Goal: Task Accomplishment & Management: Manage account settings

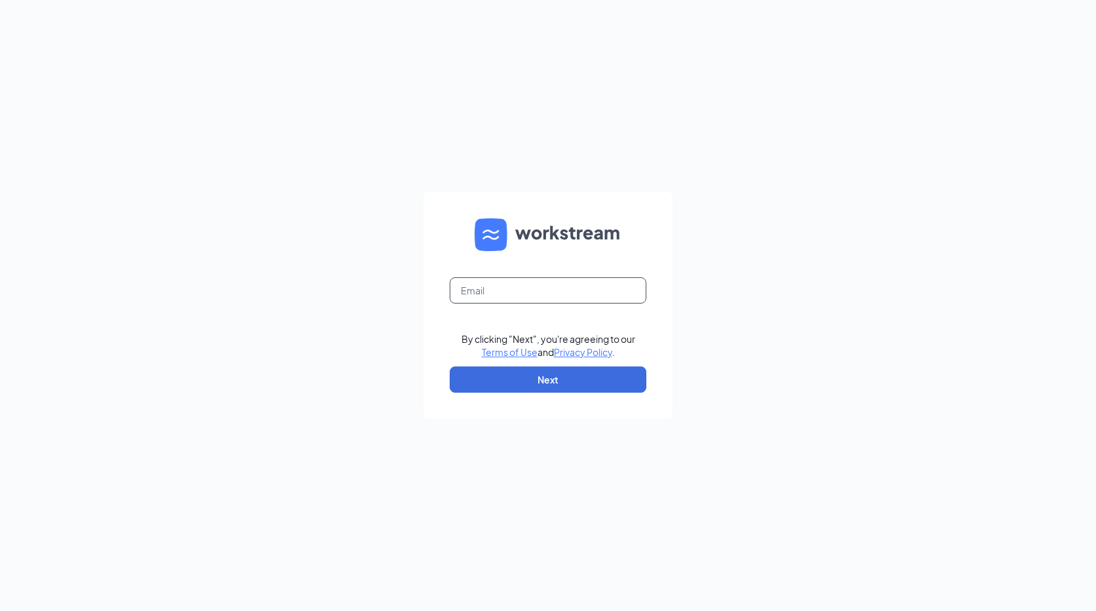
click at [519, 294] on input "text" at bounding box center [548, 290] width 197 height 26
type input "[PERSON_NAME][EMAIL_ADDRESS][PERSON_NAME][DOMAIN_NAME]"
click at [547, 377] on button "Next" at bounding box center [548, 379] width 197 height 26
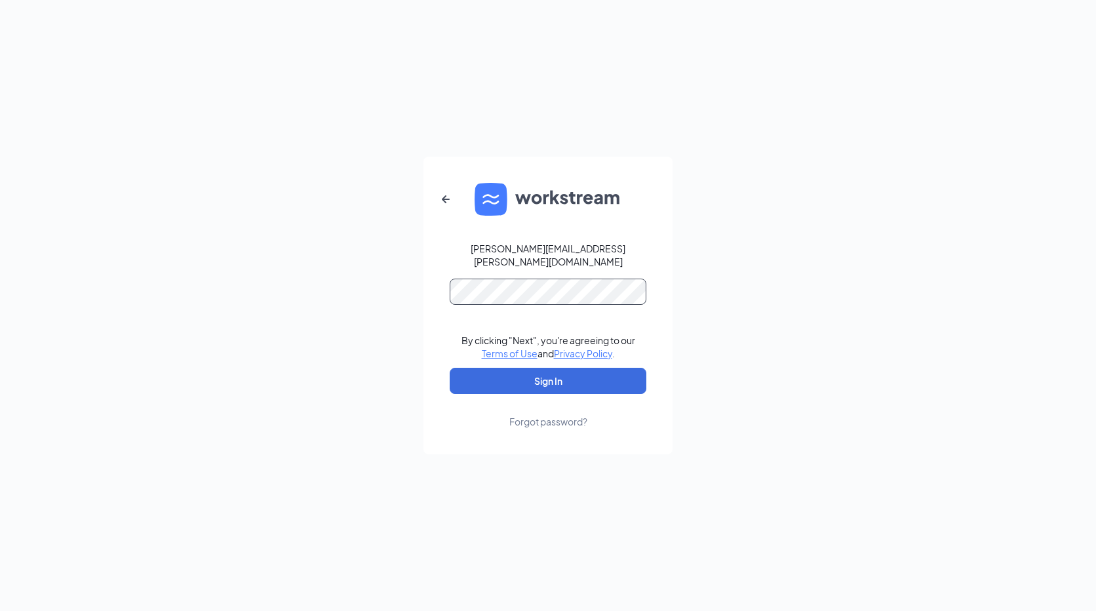
click at [450, 368] on button "Sign In" at bounding box center [548, 381] width 197 height 26
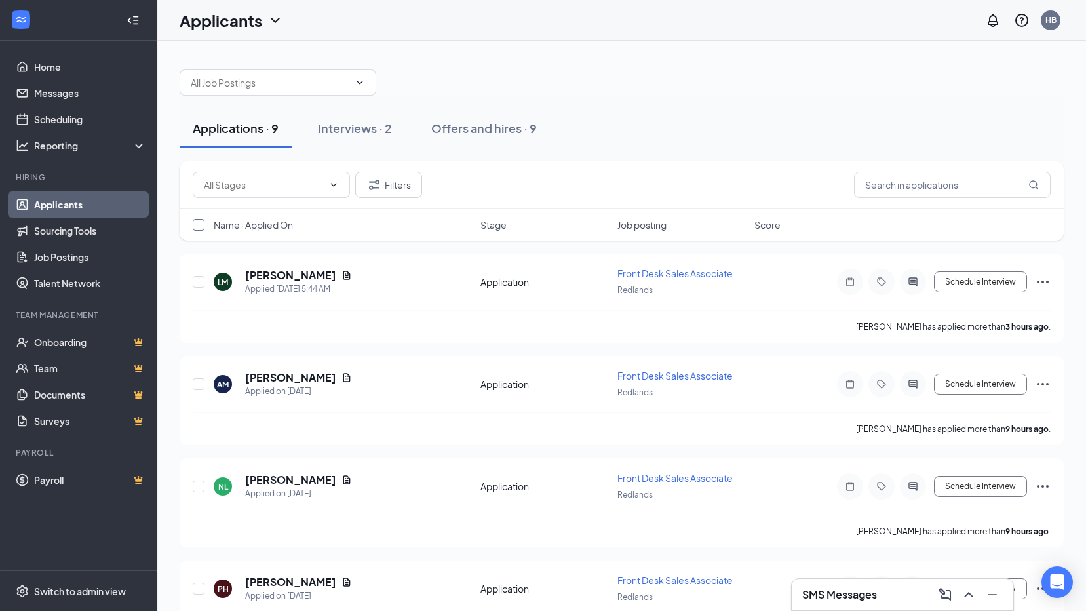
click at [199, 223] on input "checkbox" at bounding box center [199, 225] width 12 height 12
checkbox input "true"
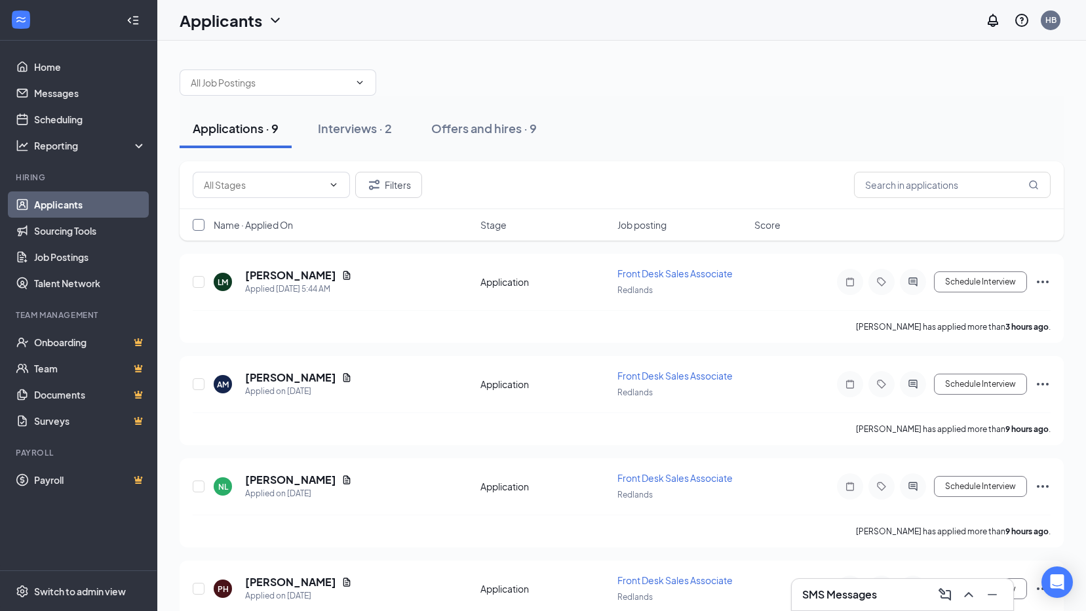
checkbox input "true"
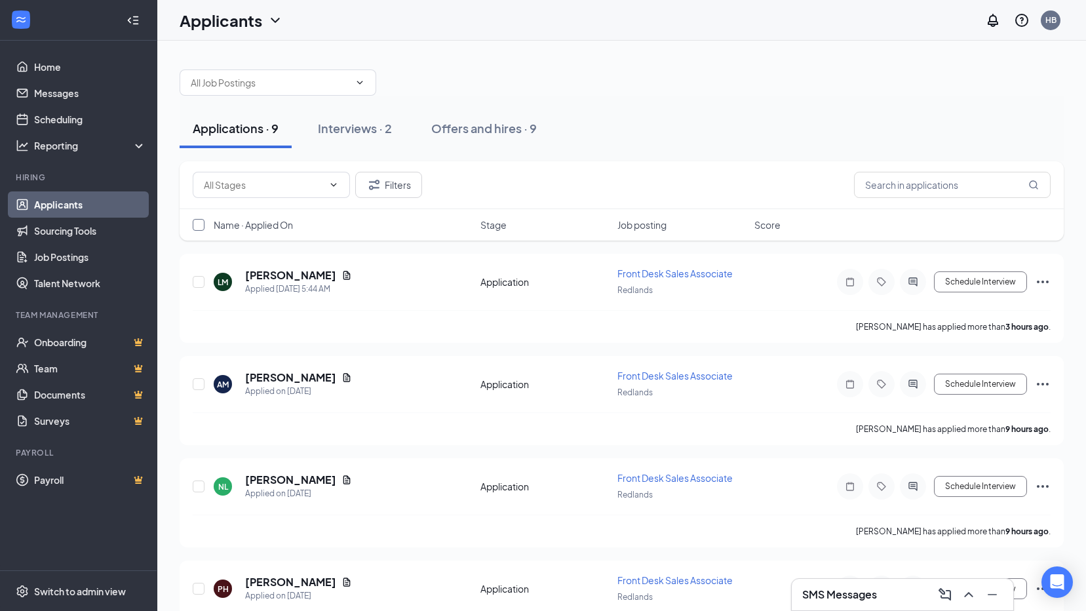
checkbox input "true"
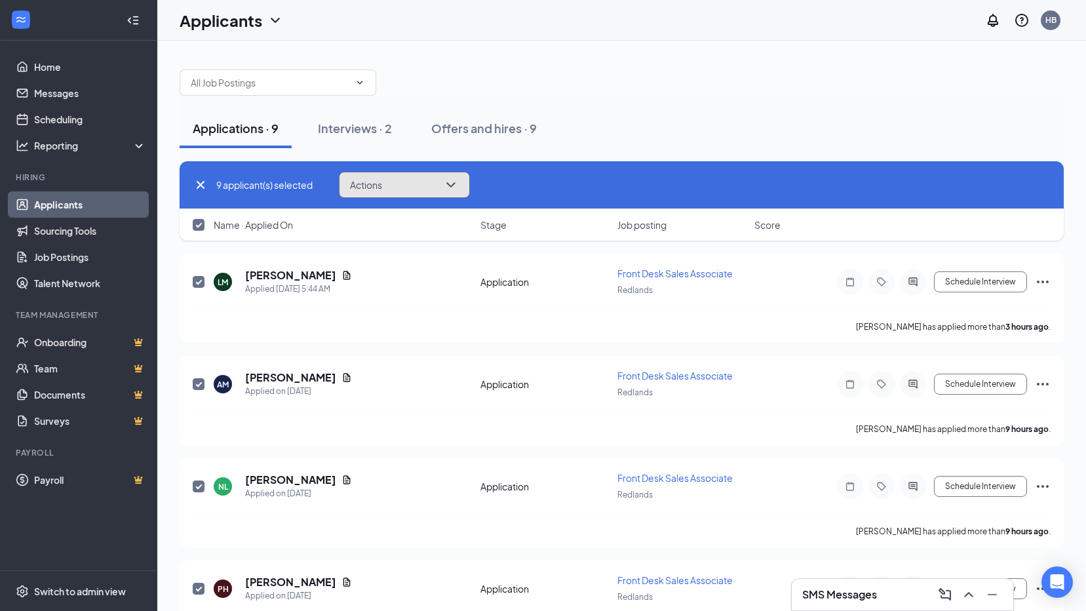
click at [408, 185] on button "Actions" at bounding box center [404, 185] width 131 height 26
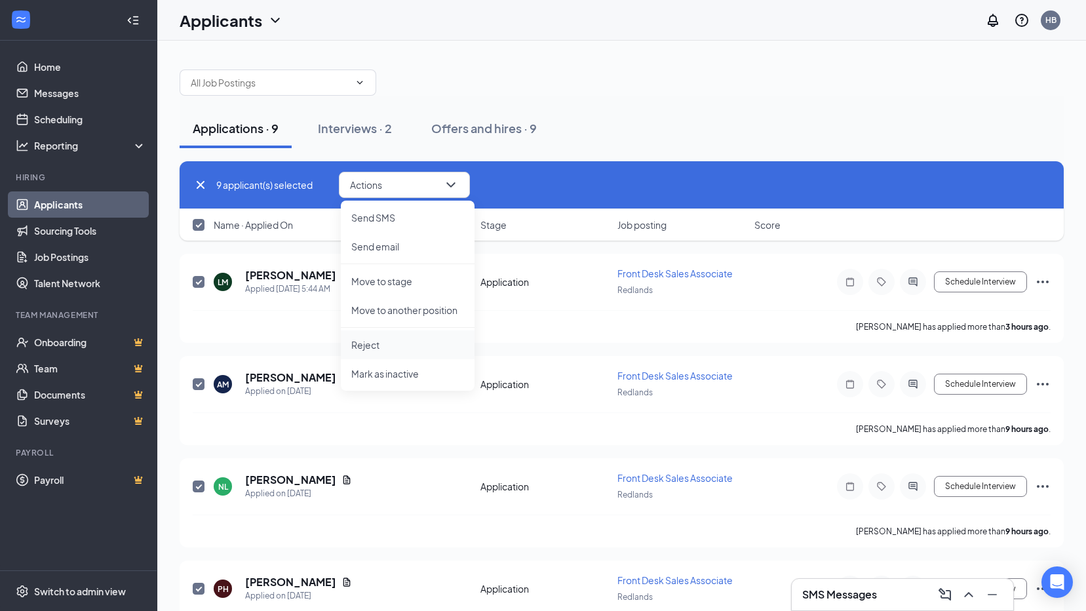
click at [383, 345] on p "Reject" at bounding box center [407, 344] width 113 height 13
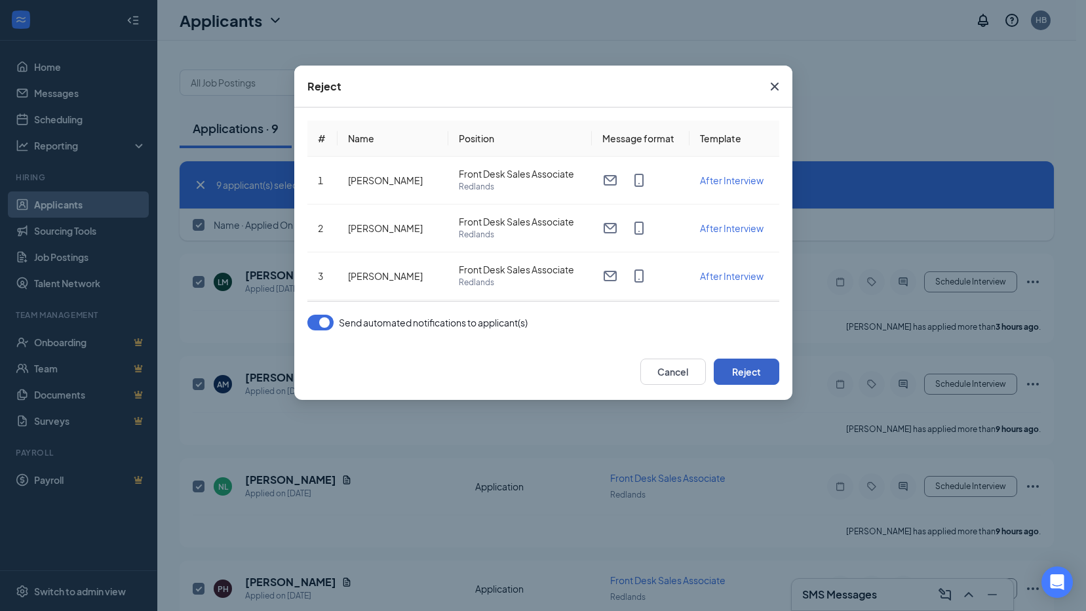
click at [760, 381] on button "Reject" at bounding box center [747, 371] width 66 height 26
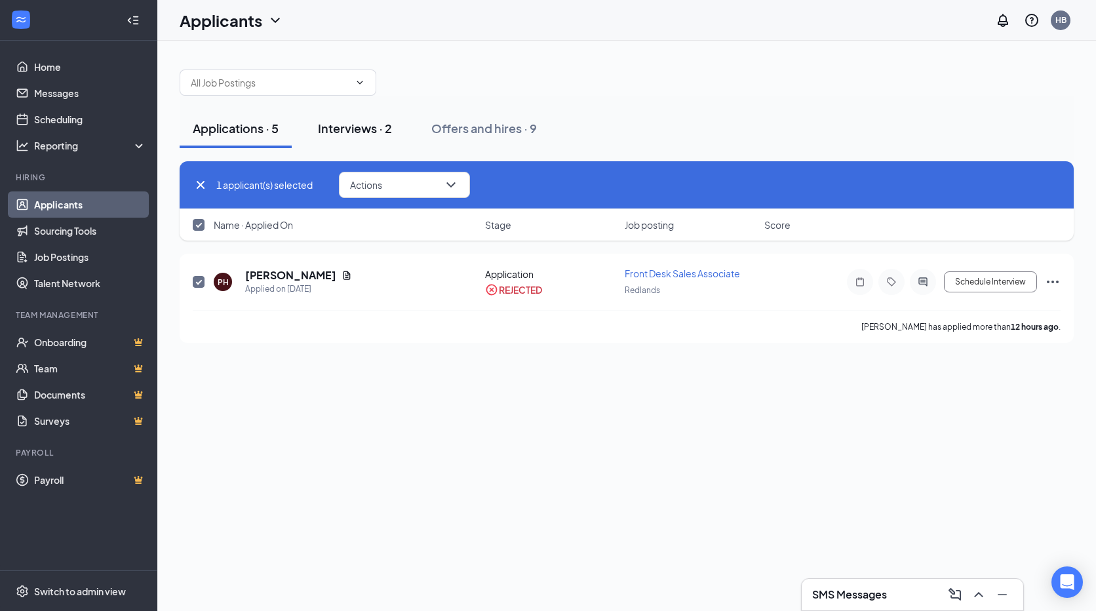
click at [334, 125] on div "Interviews · 2" at bounding box center [355, 128] width 74 height 16
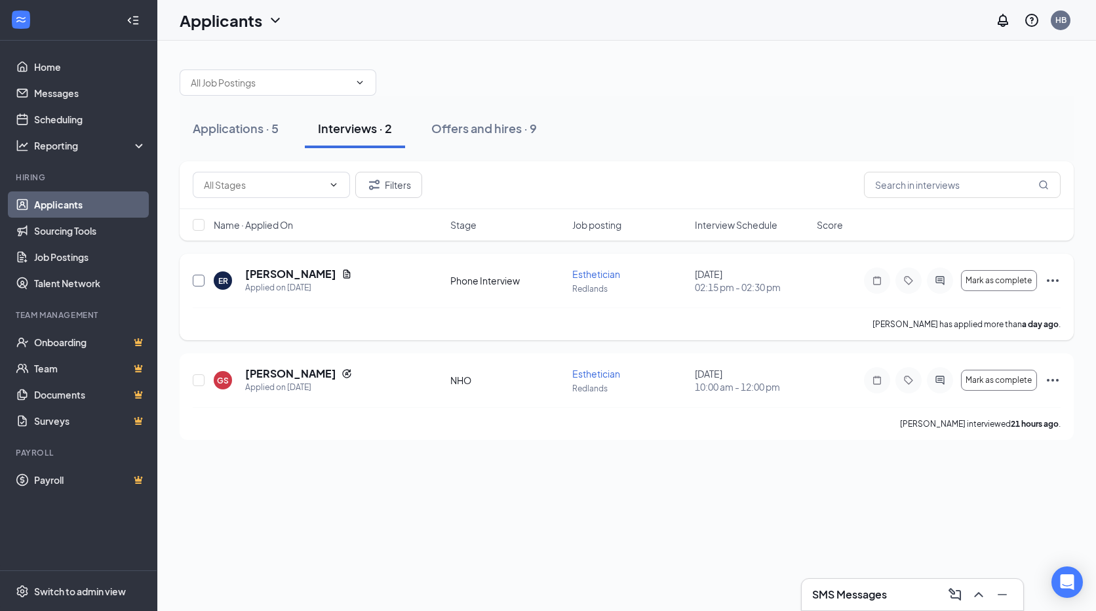
click at [197, 279] on input "checkbox" at bounding box center [199, 281] width 12 height 12
checkbox input "true"
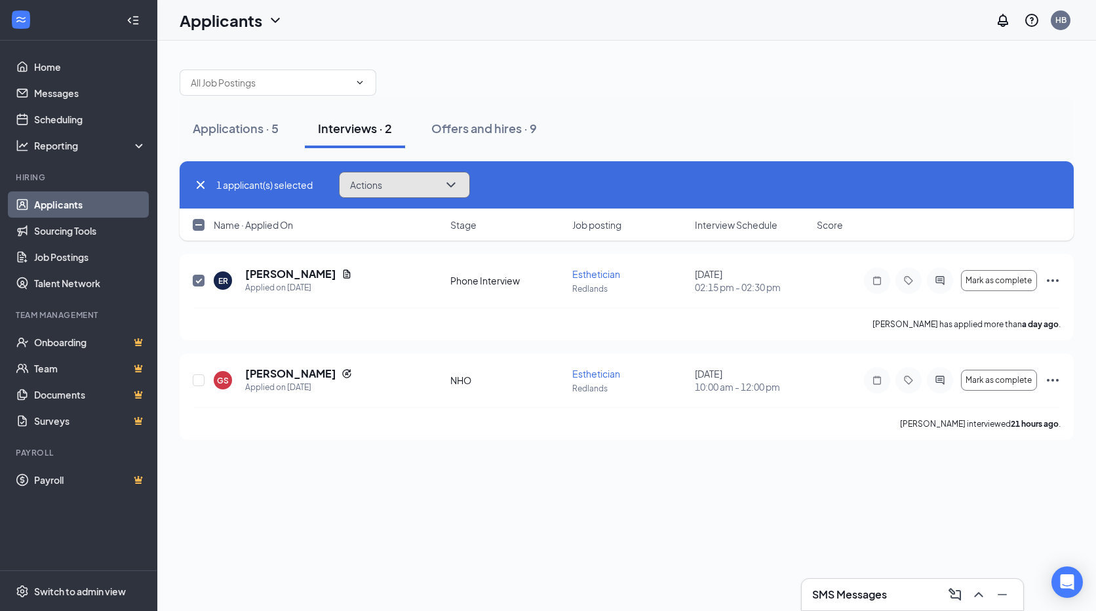
click at [404, 191] on button "Actions" at bounding box center [404, 185] width 131 height 26
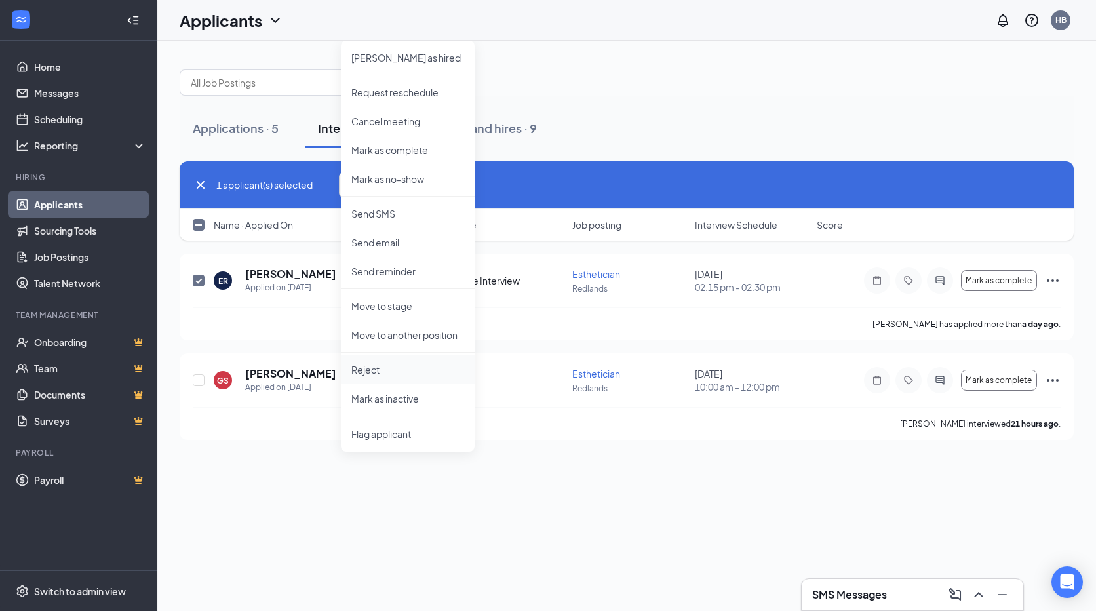
click at [383, 372] on p "Reject" at bounding box center [407, 369] width 113 height 13
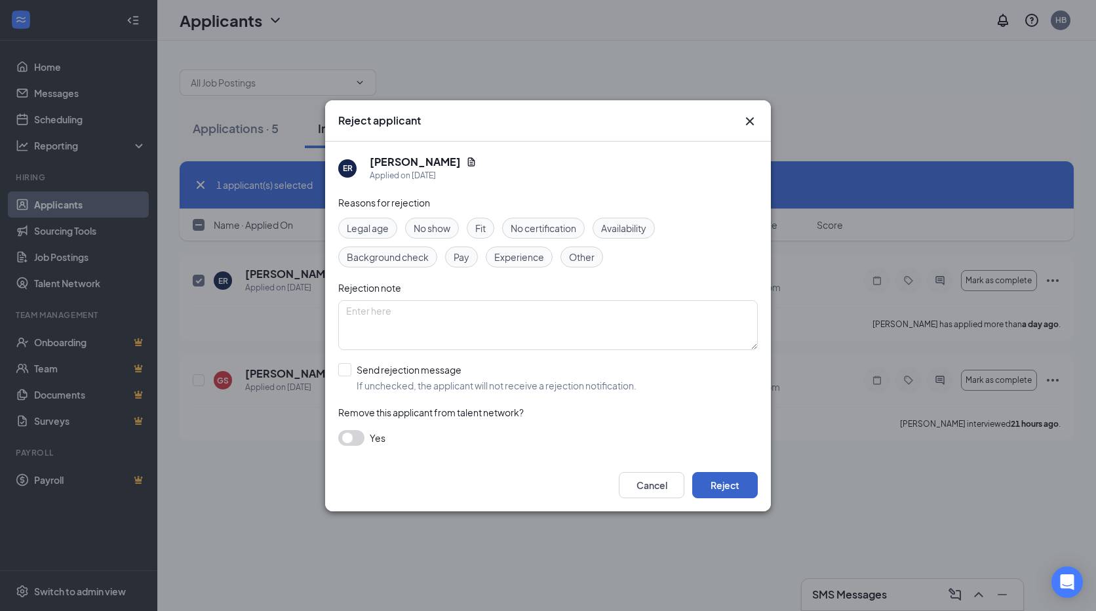
click at [743, 487] on button "Reject" at bounding box center [725, 485] width 66 height 26
